Goal: Task Accomplishment & Management: Manage account settings

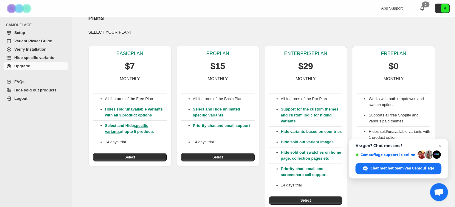
scroll to position [12, 0]
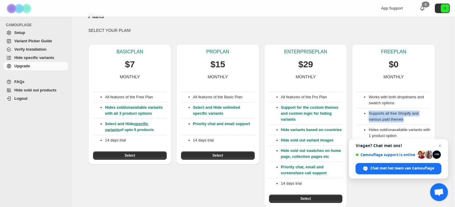
drag, startPoint x: 405, startPoint y: 119, endPoint x: 371, endPoint y: 111, distance: 35.5
click at [371, 111] on li "Supports all free Shopify and various paid themes" at bounding box center [399, 117] width 62 height 12
click at [440, 145] on span "Chat sluiten" at bounding box center [439, 145] width 7 height 7
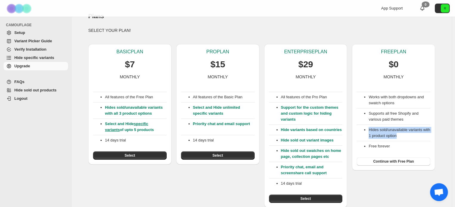
drag, startPoint x: 400, startPoint y: 135, endPoint x: 370, endPoint y: 130, distance: 30.9
click at [370, 130] on ul "Hides sold/unavailable variants with 1 product option" at bounding box center [393, 133] width 74 height 12
copy li "Hides sold/unavailable variants with 1 product option"
click at [441, 7] on button "R" at bounding box center [442, 9] width 15 height 10
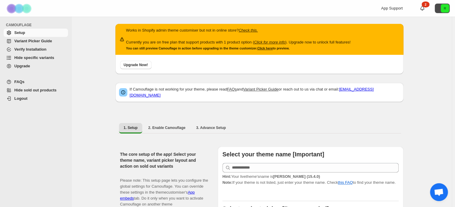
click at [440, 7] on button "R" at bounding box center [442, 9] width 15 height 10
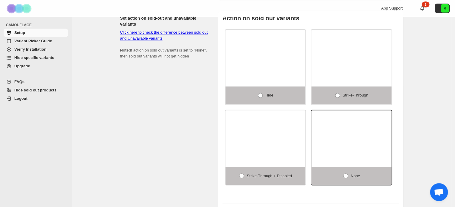
scroll to position [381, 0]
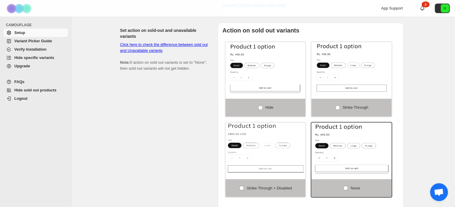
click at [27, 99] on span "Logout" at bounding box center [40, 99] width 52 height 6
